Goal: Task Accomplishment & Management: Manage account settings

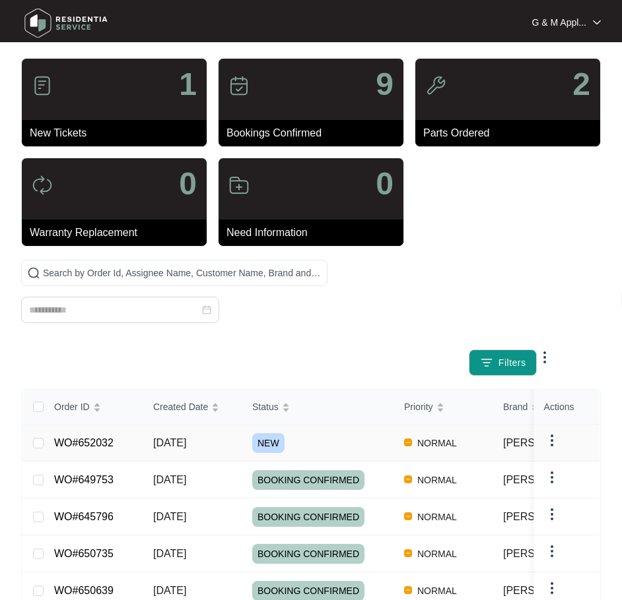
click at [67, 439] on link "WO#652032" at bounding box center [83, 442] width 59 height 11
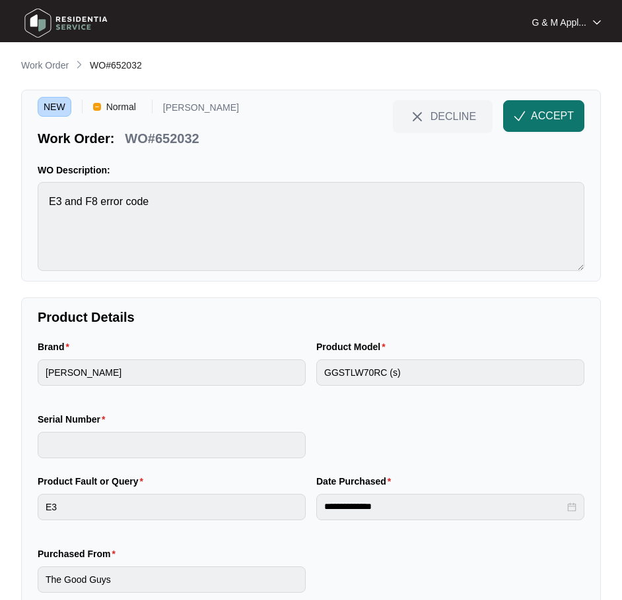
click at [550, 118] on span "ACCEPT" at bounding box center [552, 116] width 43 height 16
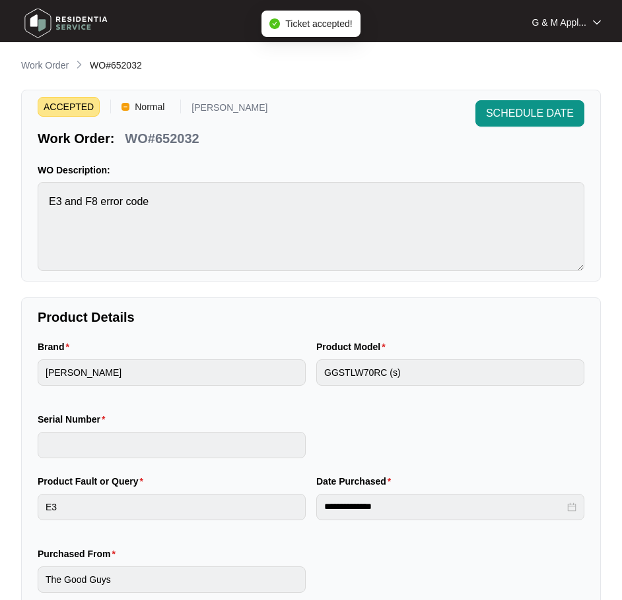
click at [172, 143] on p "WO#652032" at bounding box center [162, 138] width 74 height 18
copy div "WO#652032 SCHEDULE DATE"
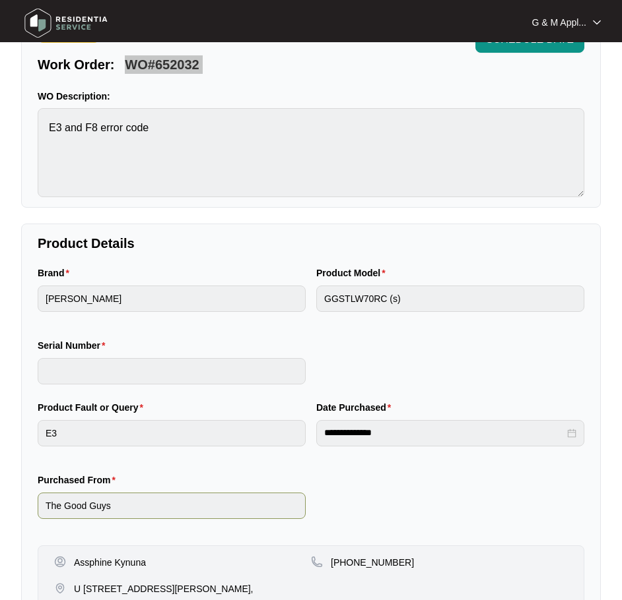
scroll to position [132, 0]
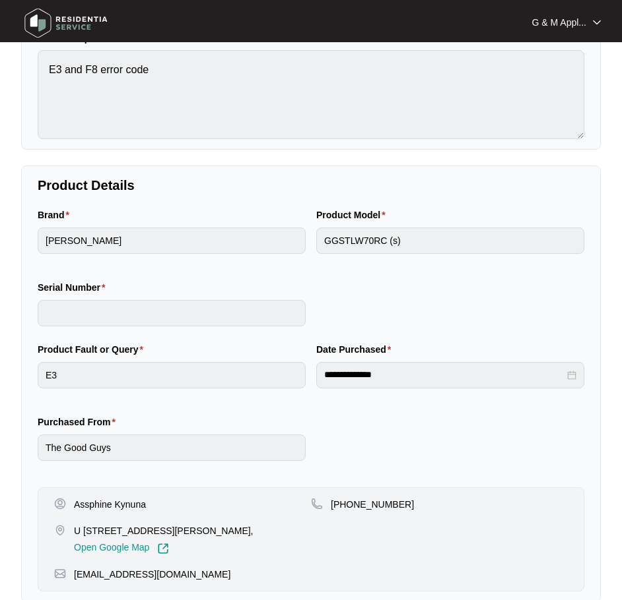
click at [94, 497] on p "Assphine Kynuna" at bounding box center [110, 504] width 72 height 13
click at [95, 497] on p "Assphine Kynuna" at bounding box center [110, 504] width 72 height 13
copy p "Assphine Kynuna"
click at [358, 497] on p "[PHONE_NUMBER]" at bounding box center [372, 504] width 83 height 13
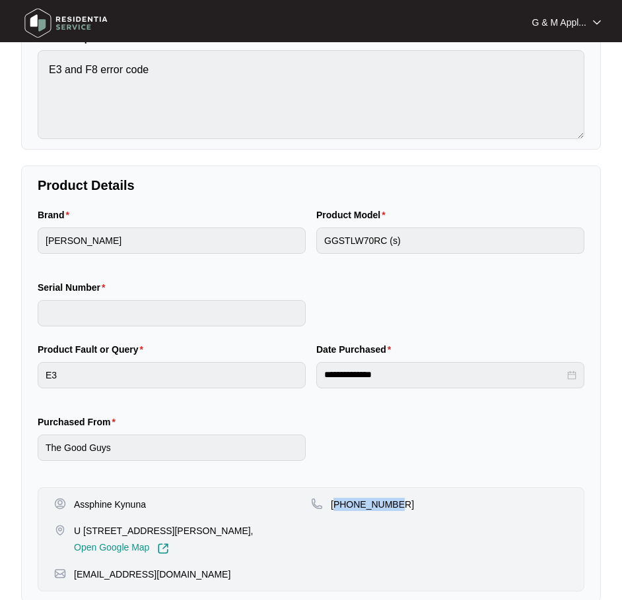
click at [358, 497] on p "[PHONE_NUMBER]" at bounding box center [372, 504] width 83 height 13
copy p "61455544640"
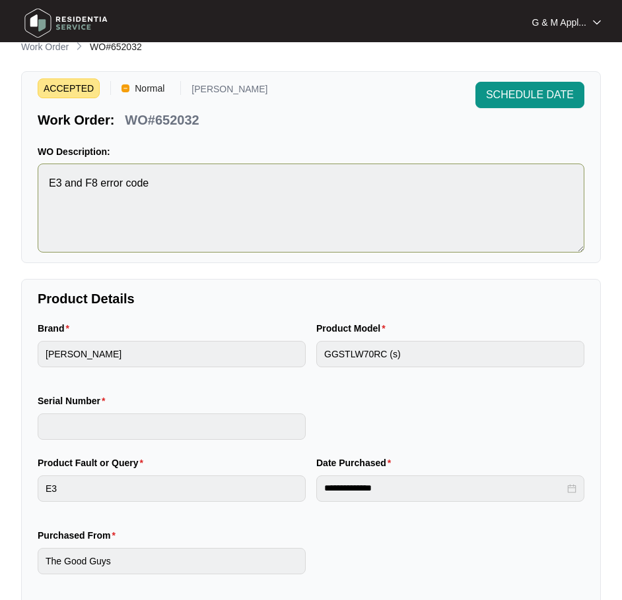
scroll to position [0, 0]
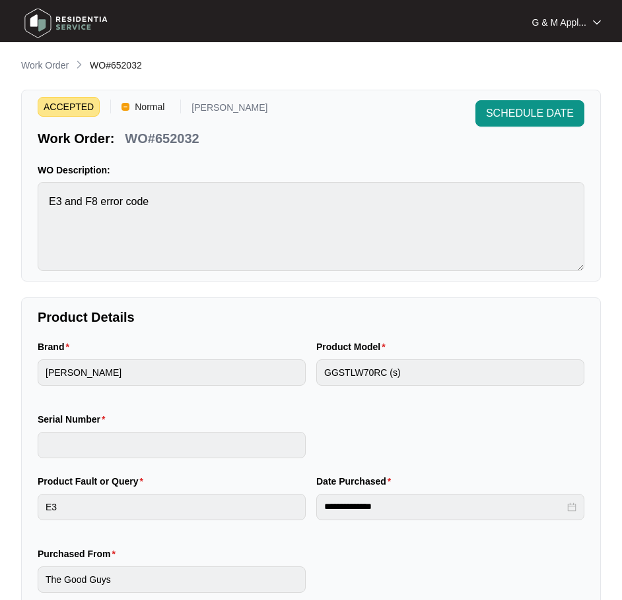
click at [163, 135] on p "WO#652032" at bounding box center [162, 138] width 74 height 18
copy div "WO#652032 SCHEDULE DATE"
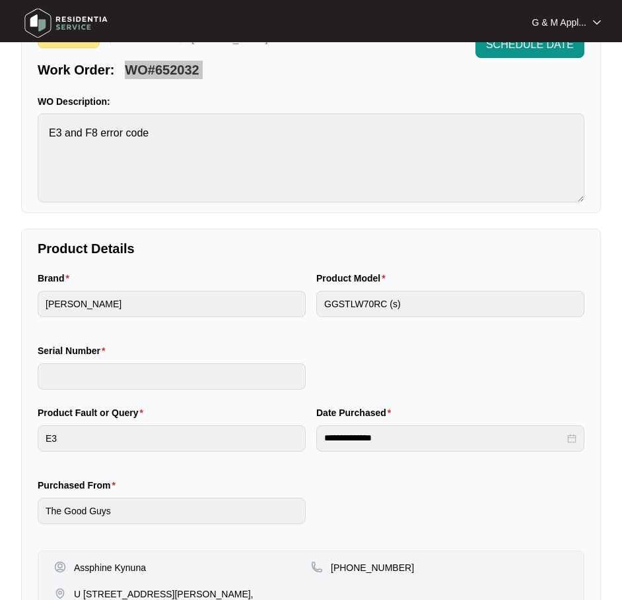
scroll to position [132, 0]
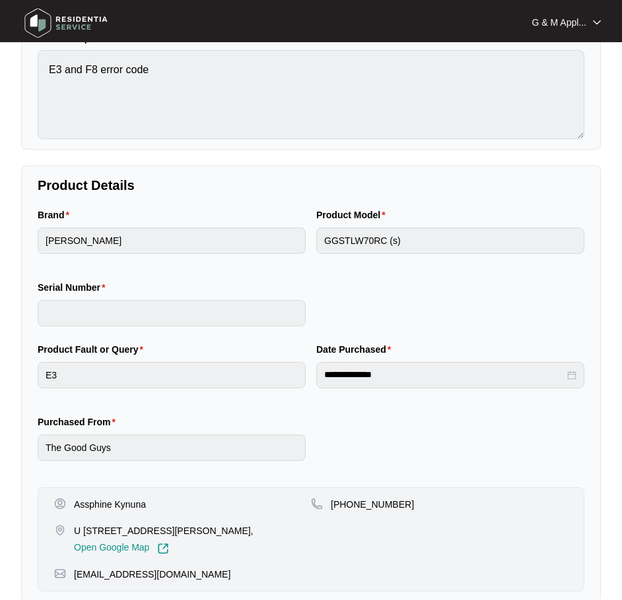
click at [188, 497] on p "U [STREET_ADDRESS][PERSON_NAME]," at bounding box center [163, 531] width 179 height 13
copy p "U [STREET_ADDRESS][PERSON_NAME],"
click at [123, 497] on p "[EMAIL_ADDRESS][DOMAIN_NAME]" at bounding box center [152, 574] width 156 height 13
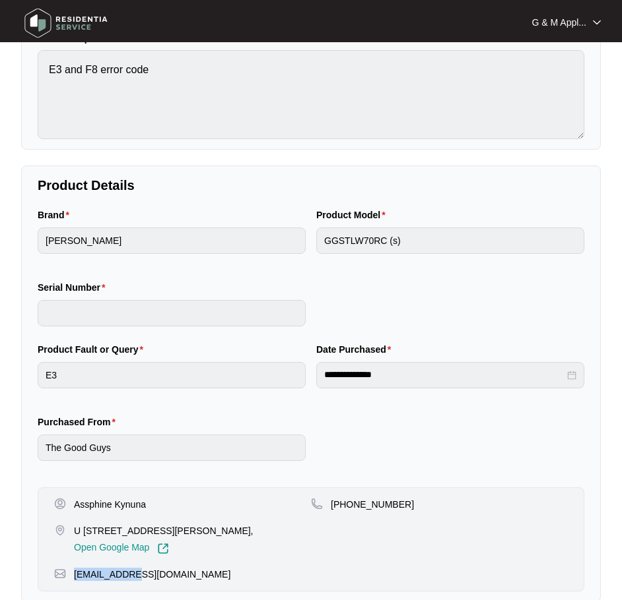
click at [123, 497] on p "[EMAIL_ADDRESS][DOMAIN_NAME]" at bounding box center [152, 574] width 156 height 13
copy p "[EMAIL_ADDRESS][DOMAIN_NAME]"
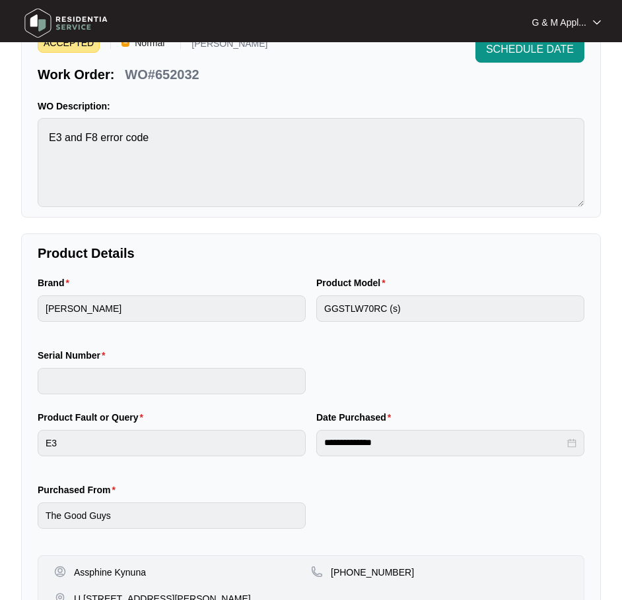
scroll to position [0, 0]
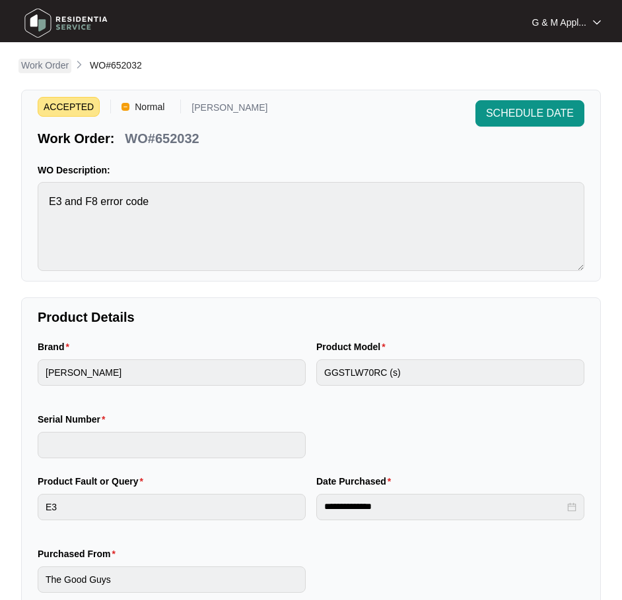
click at [49, 64] on p "Work Order" at bounding box center [45, 65] width 48 height 13
